Goal: Task Accomplishment & Management: Use online tool/utility

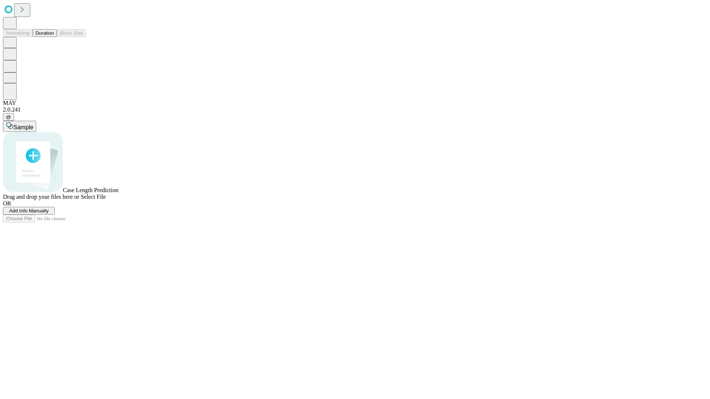
click at [49, 214] on span "Add Info Manually" at bounding box center [29, 211] width 40 height 6
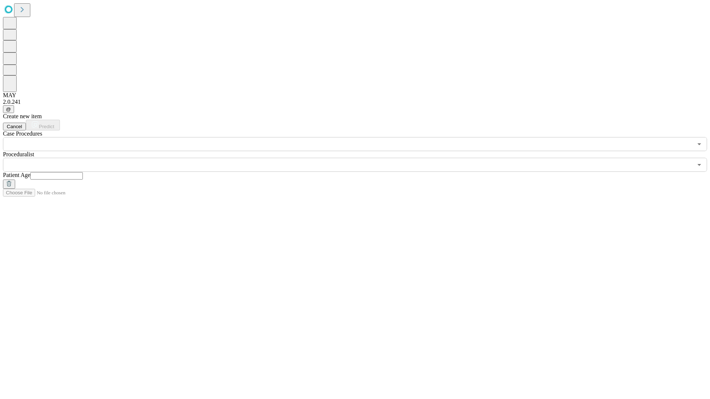
click at [83, 172] on input "text" at bounding box center [56, 175] width 52 height 7
type input "**"
click at [360, 158] on input "text" at bounding box center [347, 165] width 689 height 14
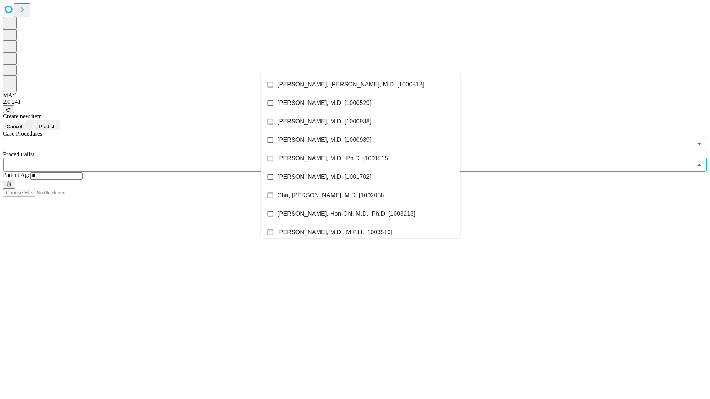
click at [360, 85] on li "[PERSON_NAME], [PERSON_NAME], M.D. [1000512]" at bounding box center [361, 84] width 200 height 18
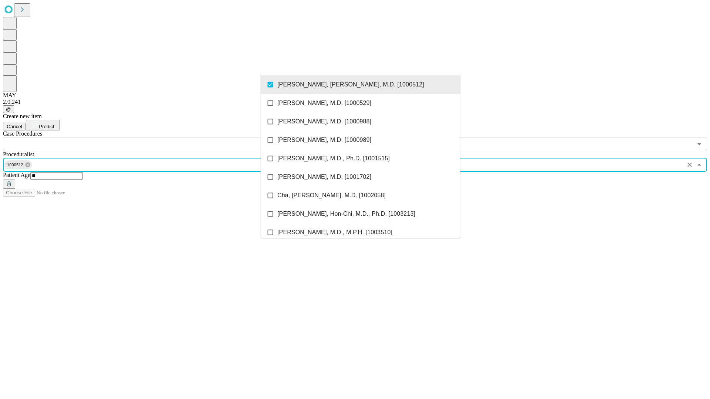
click at [155, 137] on input "text" at bounding box center [347, 144] width 689 height 14
